Goal: Transaction & Acquisition: Book appointment/travel/reservation

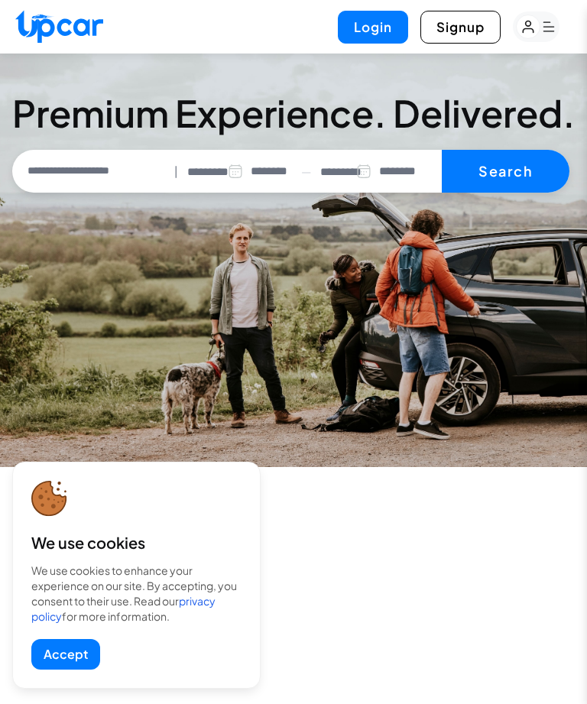
select select "********"
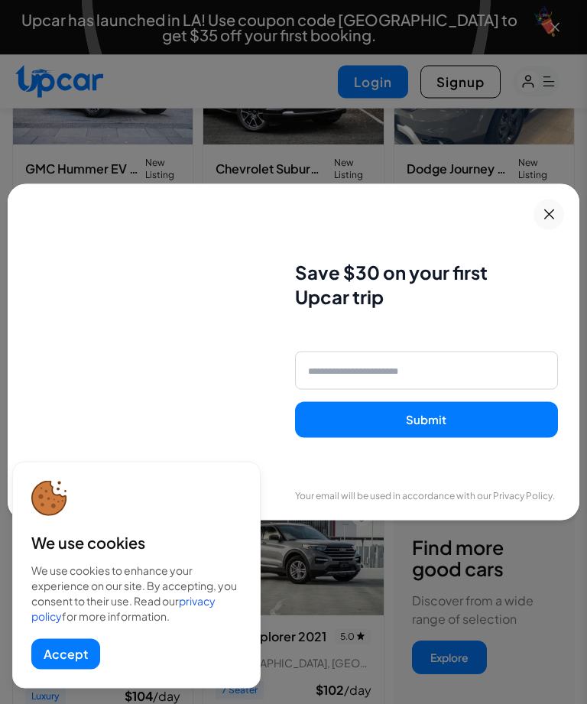
scroll to position [590, 0]
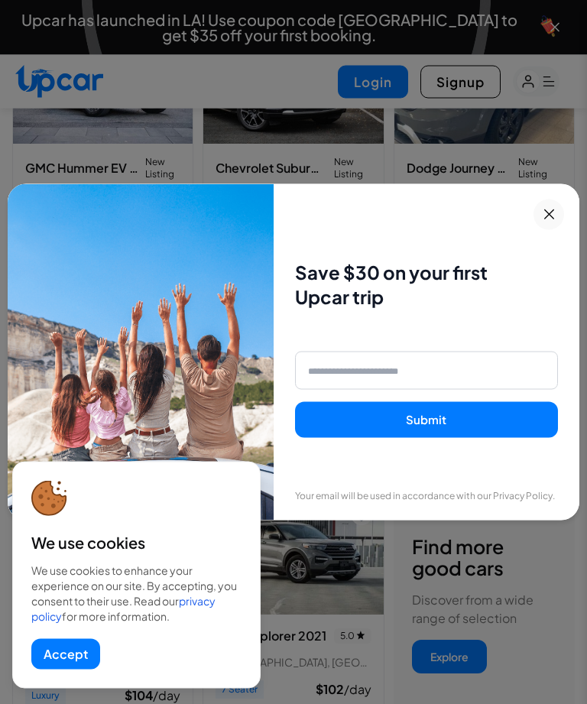
click at [558, 224] on icon at bounding box center [549, 215] width 19 height 18
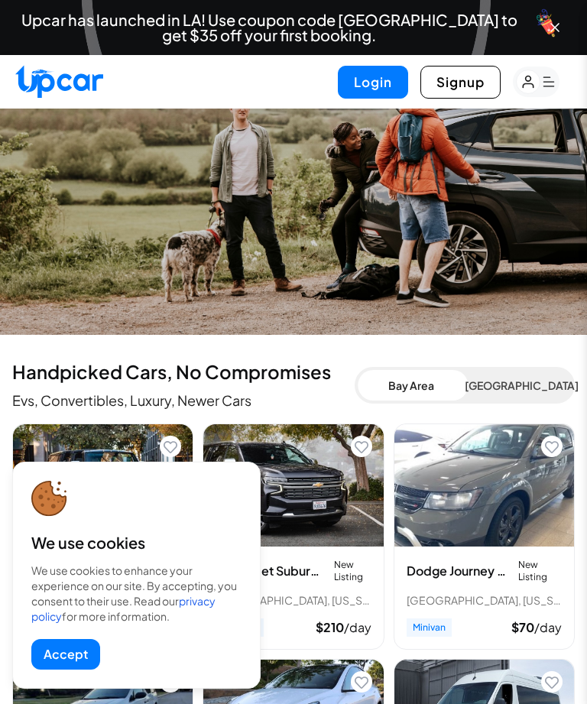
scroll to position [187, 0]
click at [406, 391] on button "Bay Area" at bounding box center [411, 386] width 107 height 31
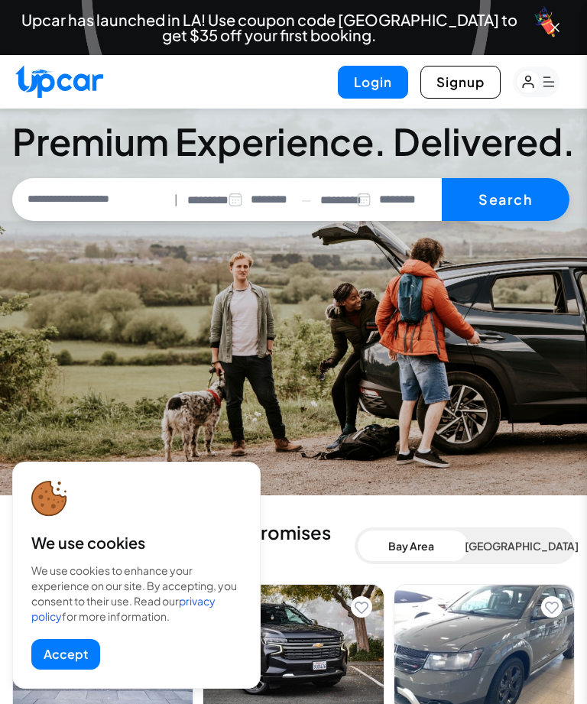
scroll to position [0, 0]
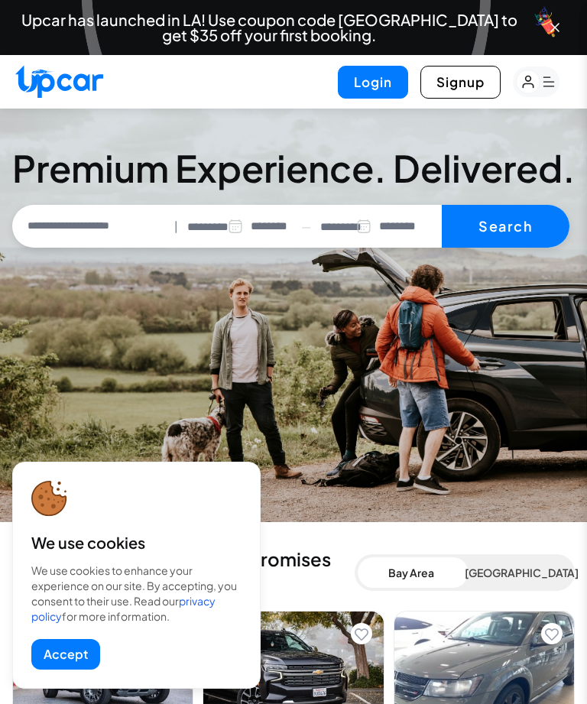
click at [49, 222] on input "text" at bounding box center [92, 226] width 153 height 32
type input "*****"
click at [510, 218] on button "Search" at bounding box center [506, 226] width 128 height 43
select select "********"
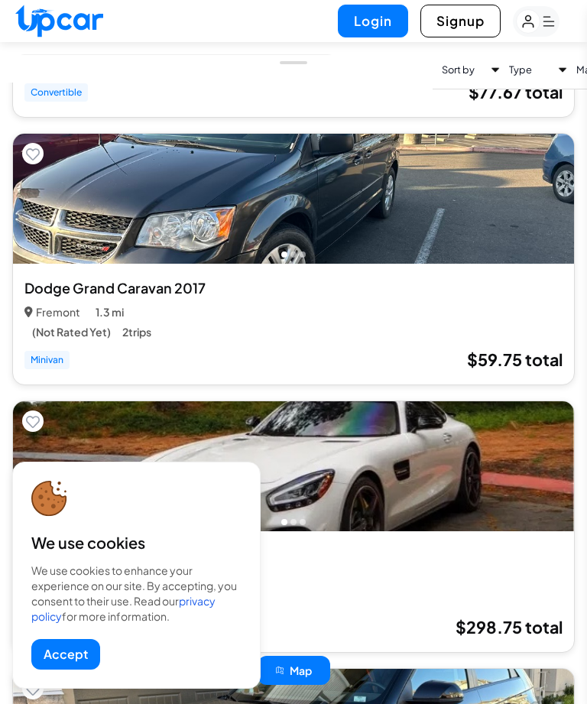
scroll to position [1985, 0]
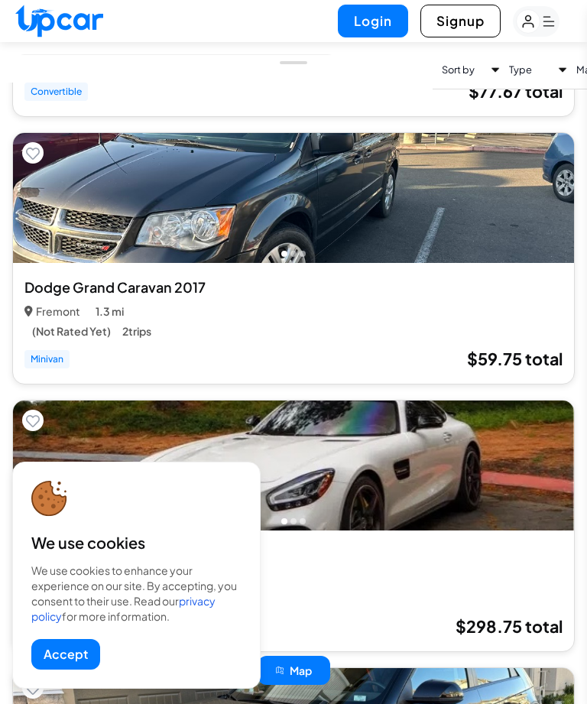
click at [549, 489] on img at bounding box center [293, 466] width 561 height 130
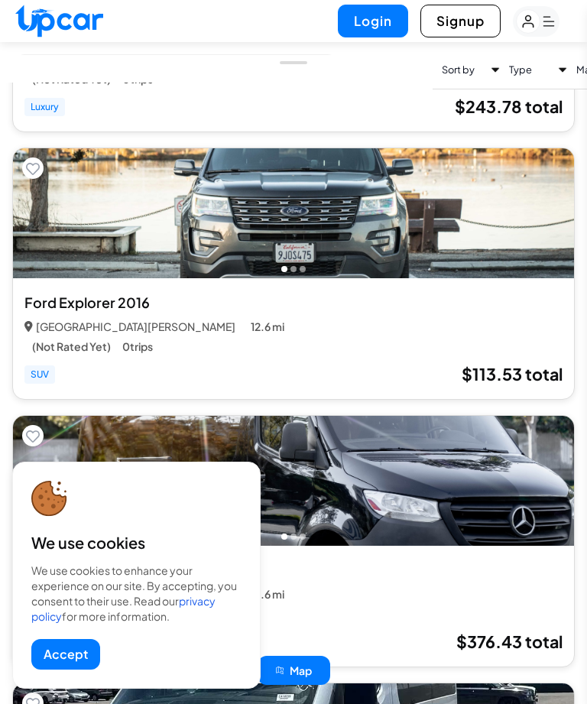
scroll to position [16356, 0]
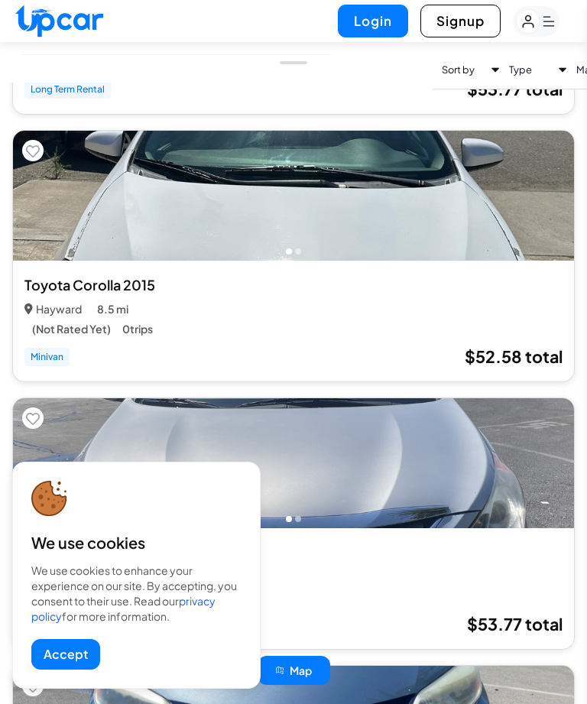
click at [64, 21] on img at bounding box center [59, 21] width 88 height 33
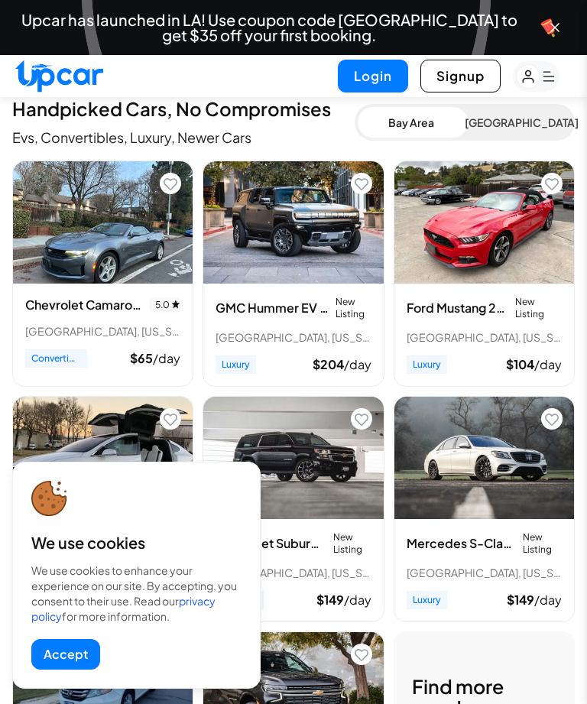
scroll to position [443, 0]
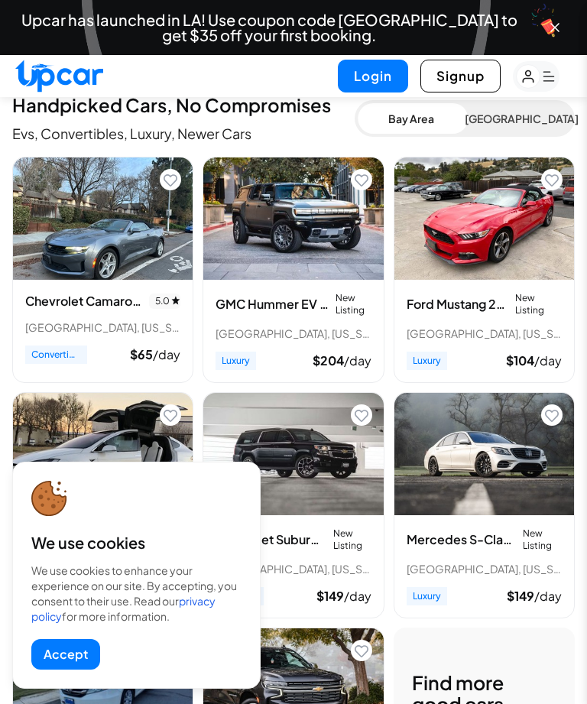
click at [78, 670] on button "Accept" at bounding box center [65, 654] width 69 height 31
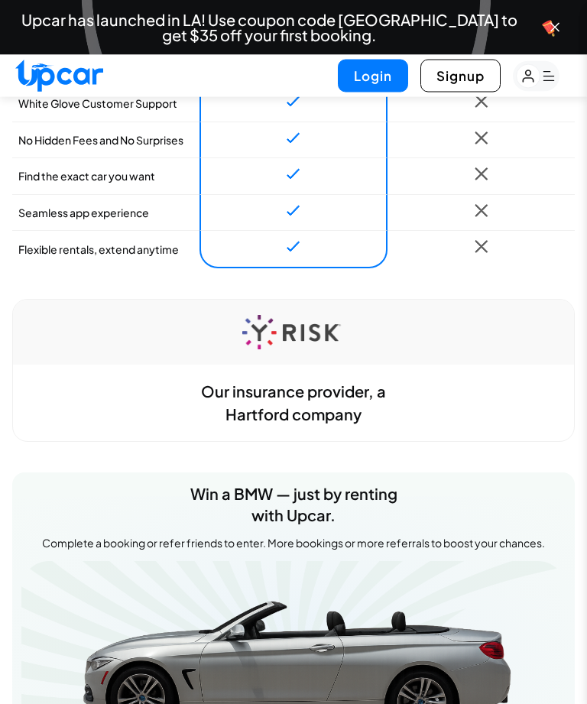
scroll to position [1430, 0]
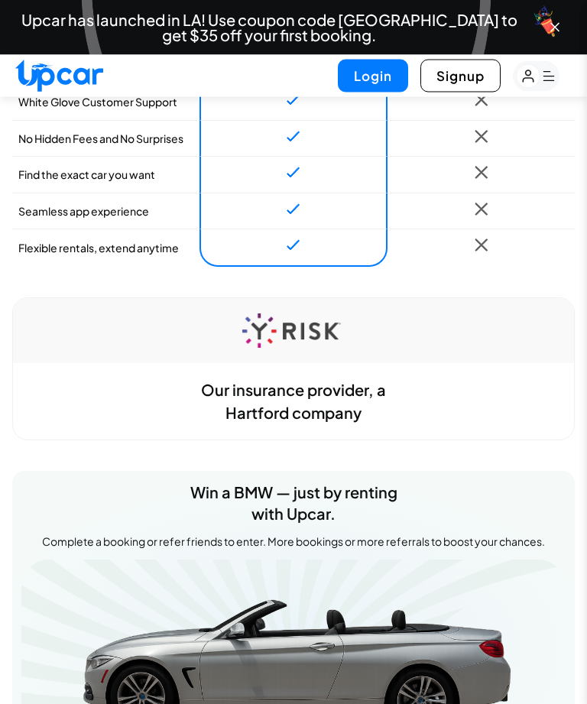
click at [352, 402] on div "Our insurance provider, a Hartford company" at bounding box center [293, 402] width 561 height 76
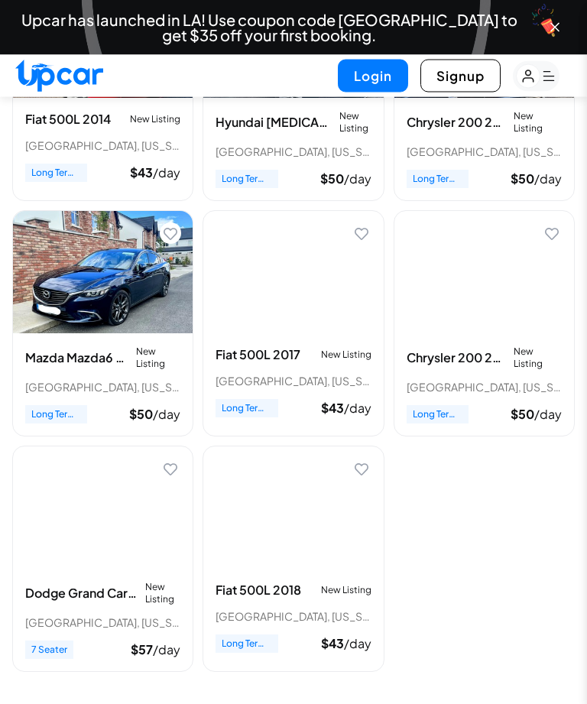
scroll to position [2538, 0]
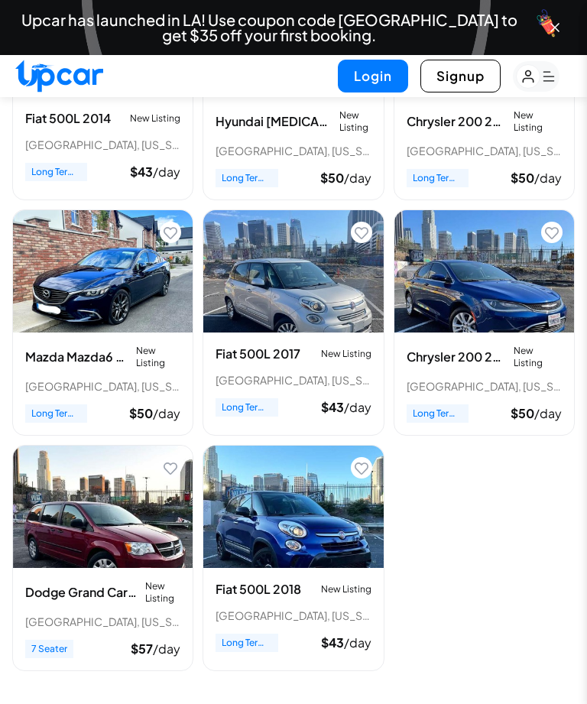
click at [482, 561] on div "Fiat 500L 2014 New Listing Los Angeles, California Long Term Rental $ 43 /day H…" at bounding box center [293, 322] width 563 height 697
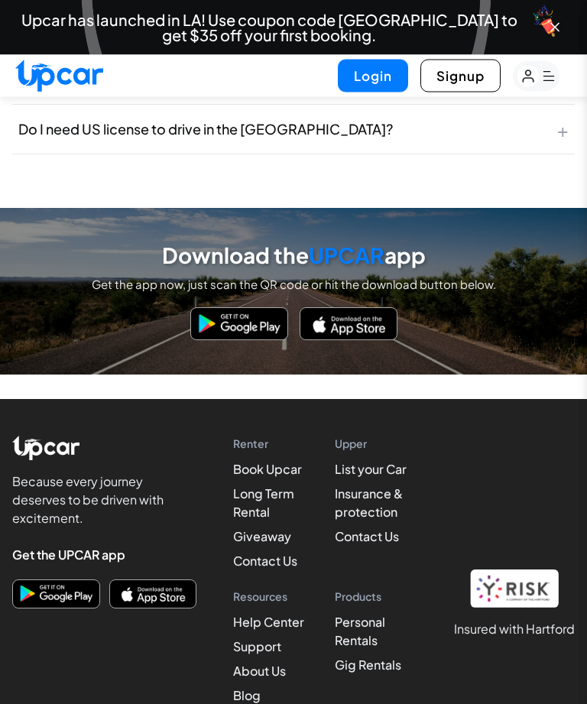
scroll to position [5290, 0]
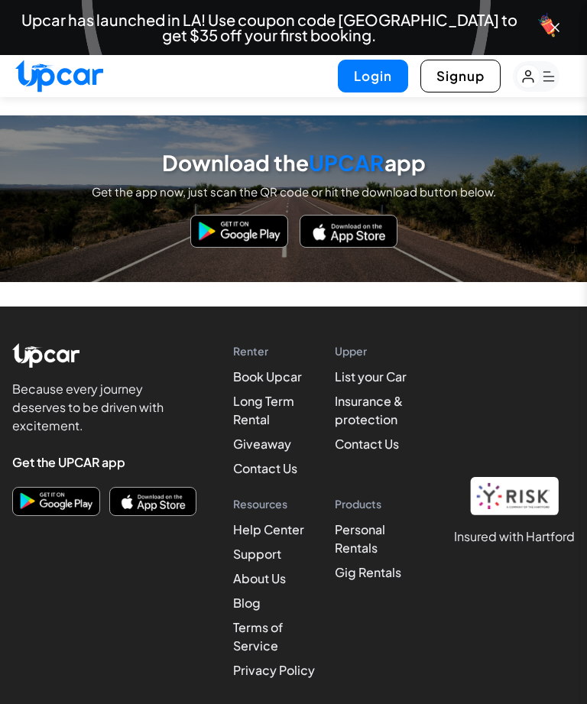
click at [375, 413] on link "Insurance & protection" at bounding box center [369, 410] width 68 height 34
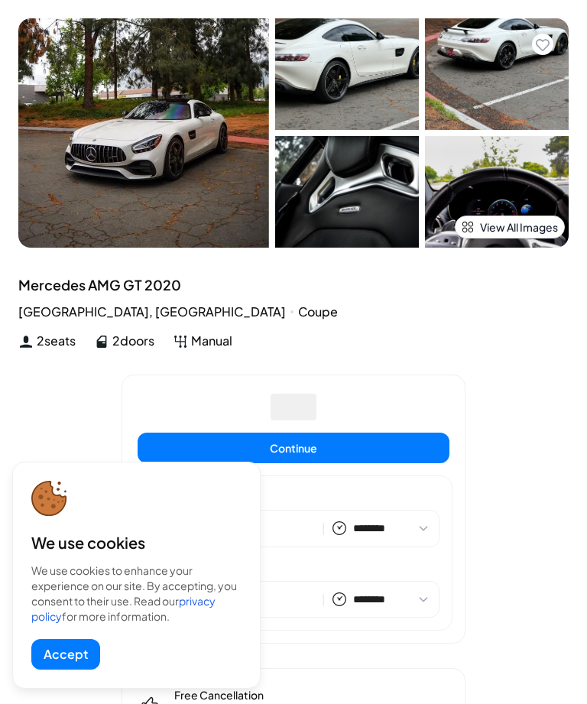
select select "********"
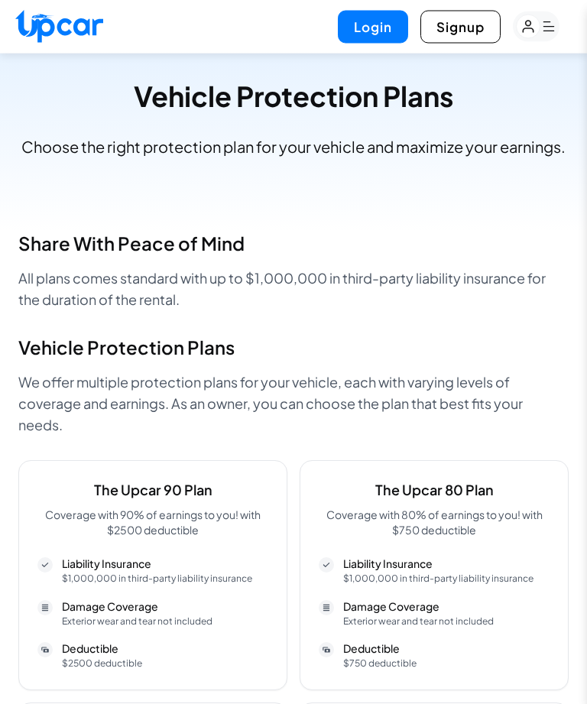
scroll to position [46, 0]
